Goal: Book appointment/travel/reservation

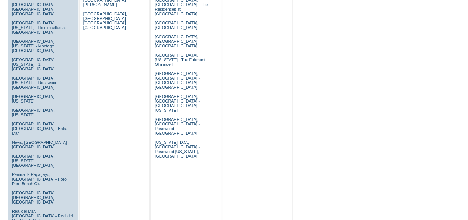
scroll to position [452, 0]
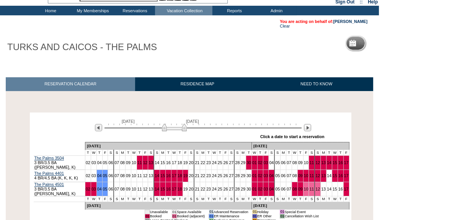
scroll to position [100, 0]
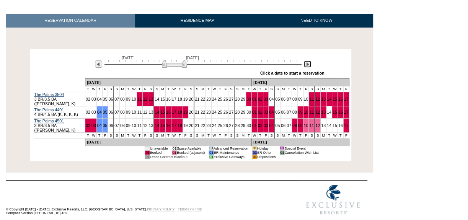
click at [310, 64] on img at bounding box center [307, 64] width 7 height 7
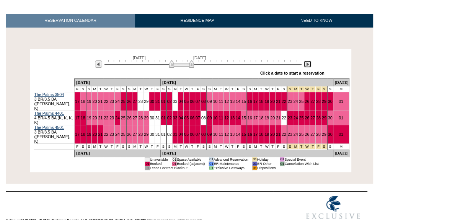
click at [310, 64] on img at bounding box center [307, 64] width 7 height 7
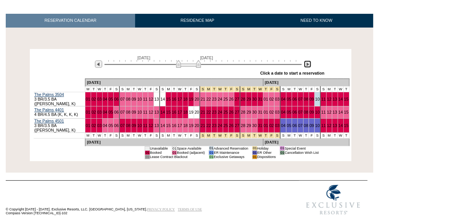
click at [310, 64] on img at bounding box center [307, 64] width 7 height 7
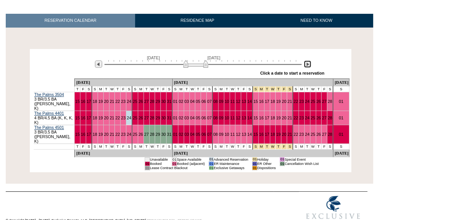
click at [310, 64] on img at bounding box center [307, 64] width 7 height 7
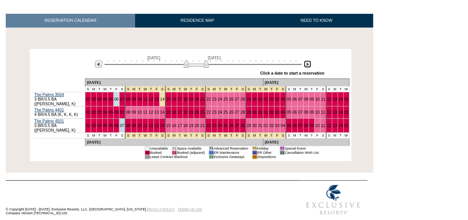
drag, startPoint x: 206, startPoint y: 64, endPoint x: 200, endPoint y: 64, distance: 6.5
click at [200, 64] on img at bounding box center [196, 64] width 25 height 8
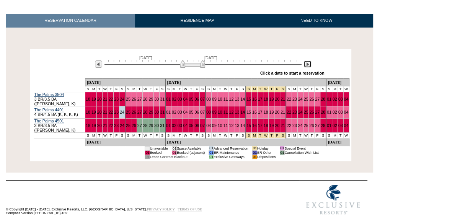
click at [196, 64] on img at bounding box center [192, 64] width 25 height 8
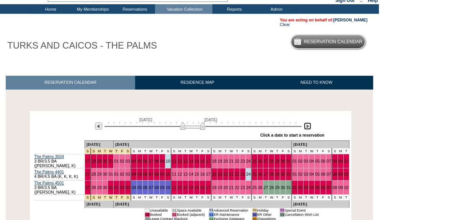
scroll to position [31, 0]
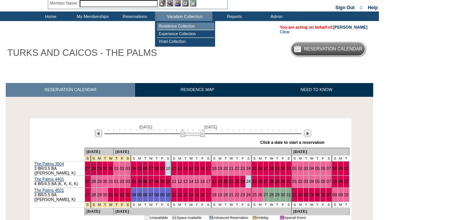
click at [171, 26] on td "Residence Collection" at bounding box center [185, 27] width 57 height 8
